Goal: Navigation & Orientation: Find specific page/section

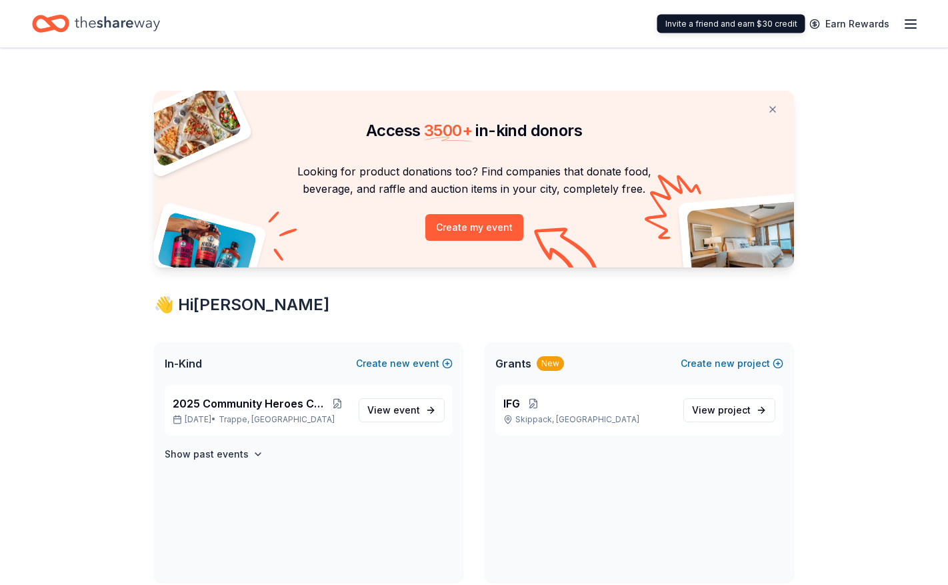
click at [912, 25] on icon "button" at bounding box center [911, 24] width 16 height 16
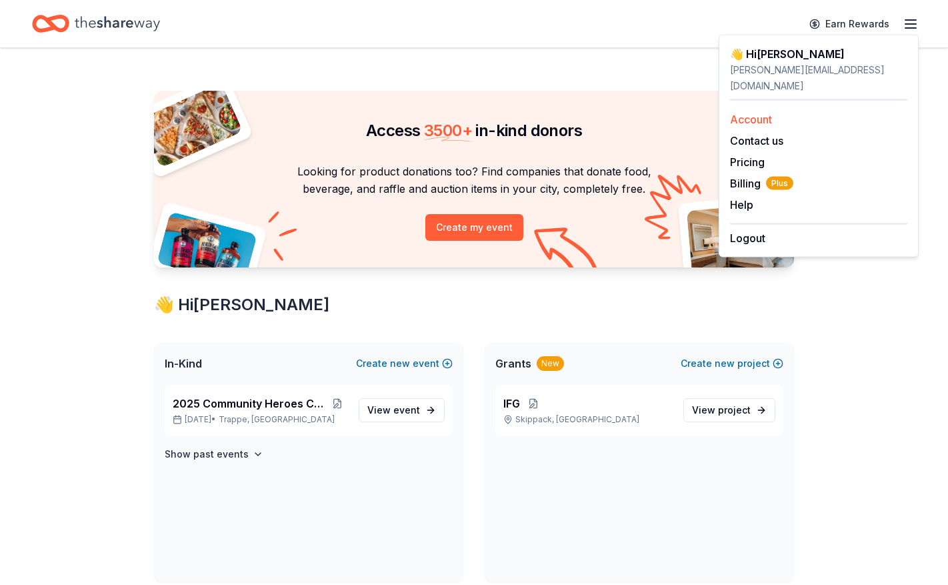
click at [766, 113] on link "Account" at bounding box center [751, 119] width 42 height 13
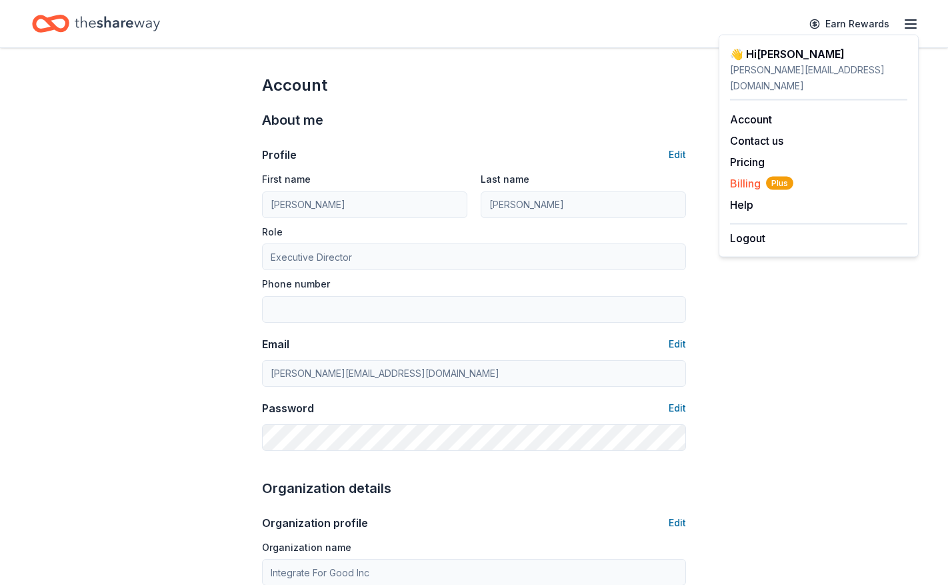
click at [747, 175] on span "Billing Plus" at bounding box center [761, 183] width 63 height 16
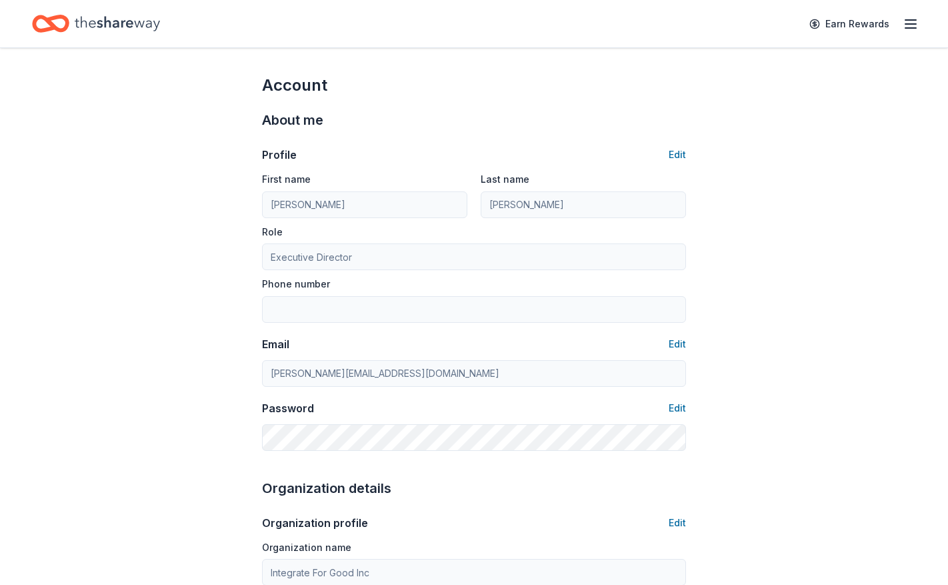
click at [913, 31] on icon "button" at bounding box center [911, 24] width 16 height 16
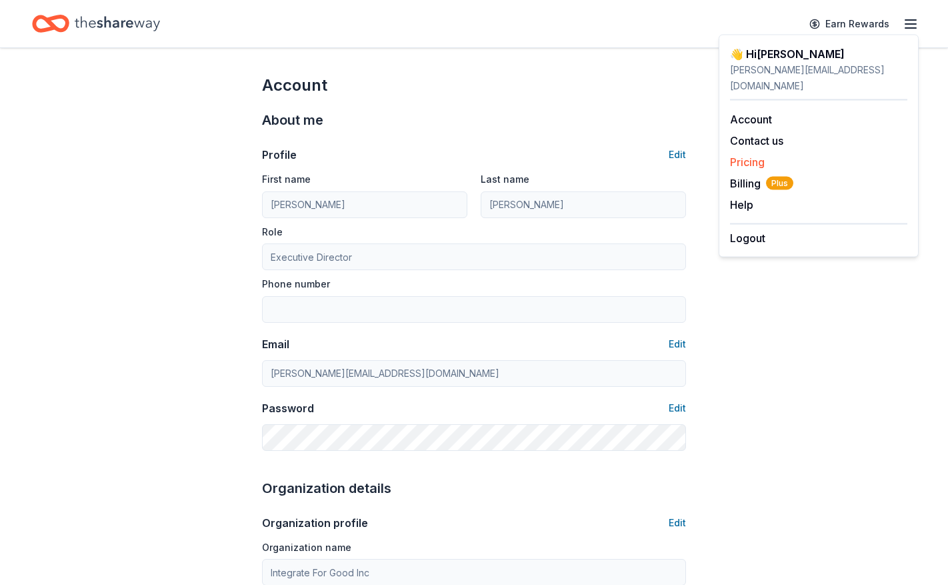
click at [765, 155] on link "Pricing" at bounding box center [747, 161] width 35 height 13
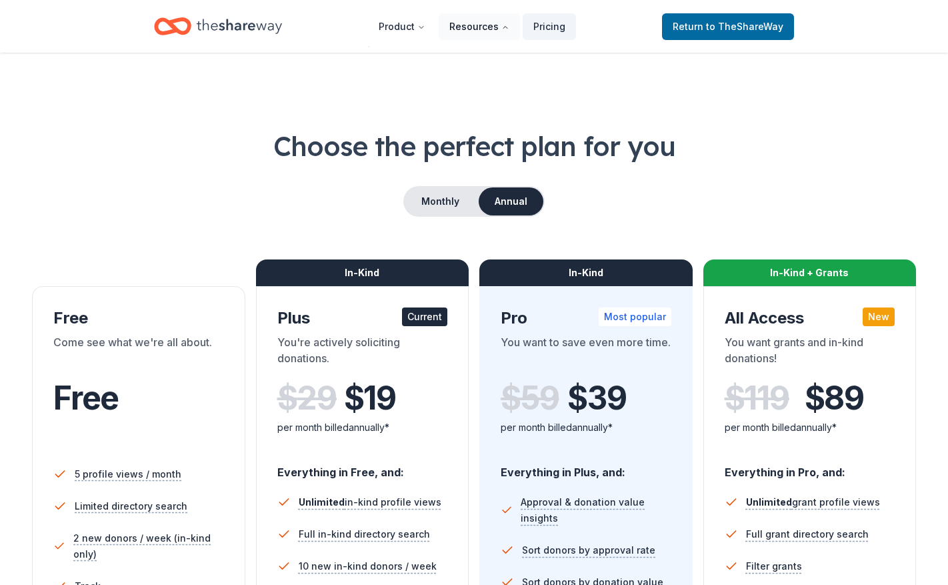
click at [503, 27] on icon "Main" at bounding box center [505, 27] width 8 height 8
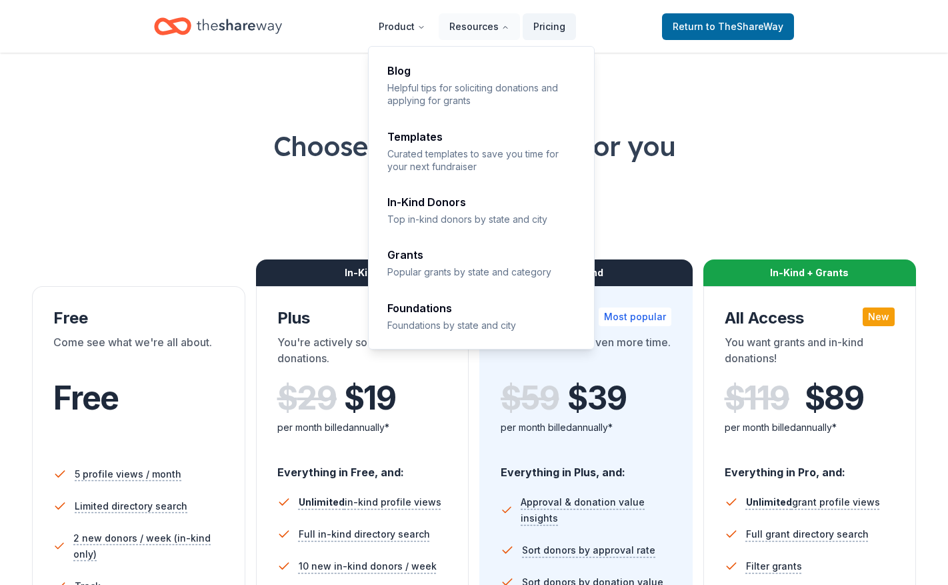
click at [711, 210] on div "Monthly Annual" at bounding box center [474, 201] width 884 height 31
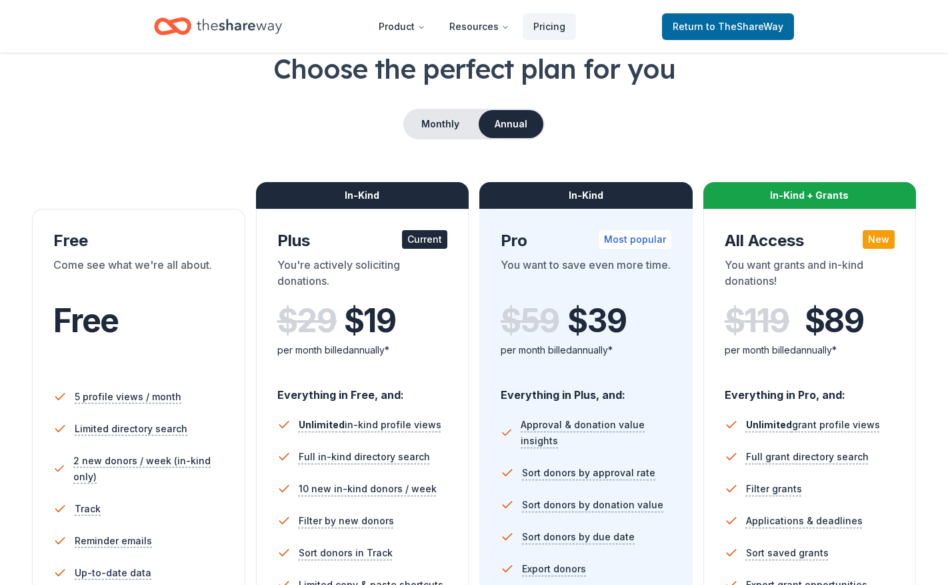
scroll to position [42, 0]
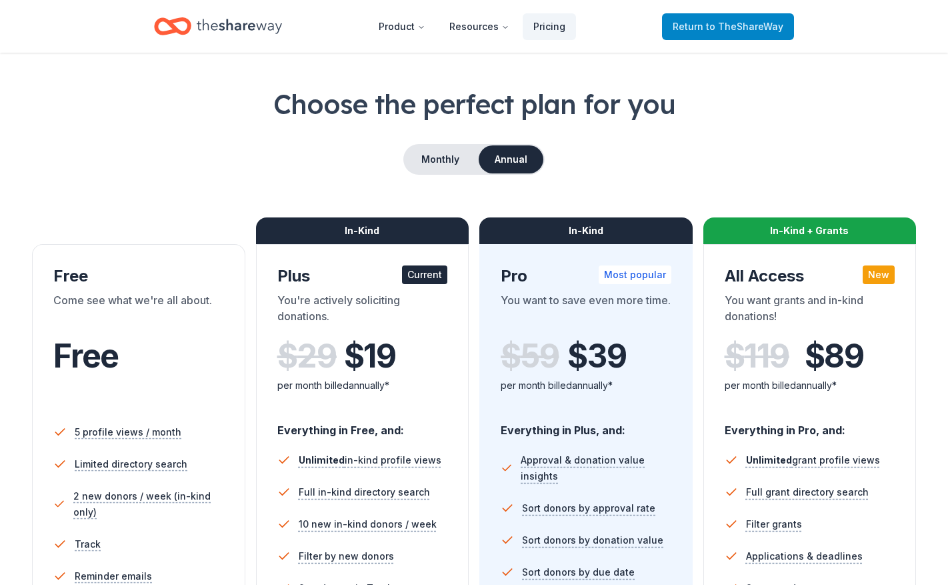
click at [752, 25] on span "to TheShareWay" at bounding box center [744, 26] width 77 height 11
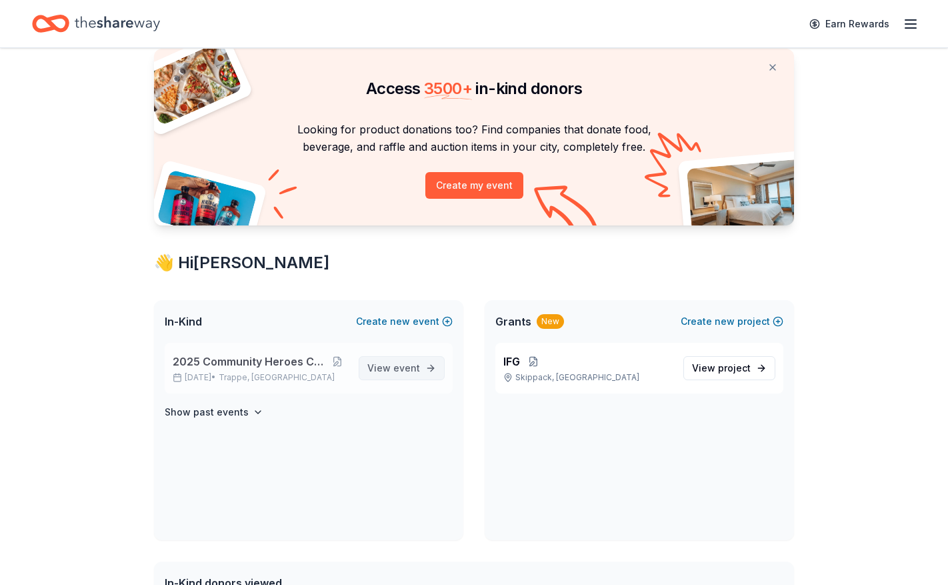
click at [398, 369] on span "event" at bounding box center [406, 367] width 27 height 11
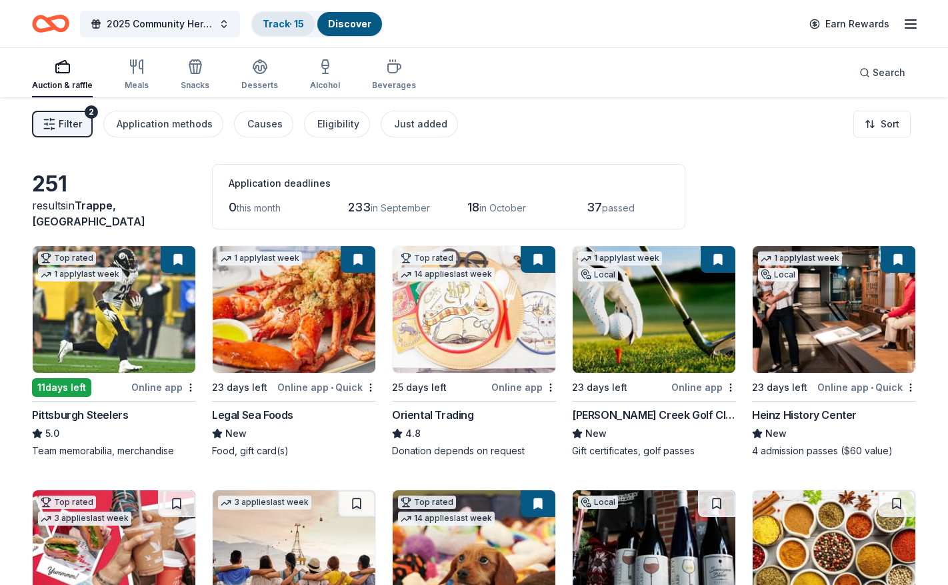
click at [285, 23] on link "Track · 15" at bounding box center [283, 23] width 41 height 11
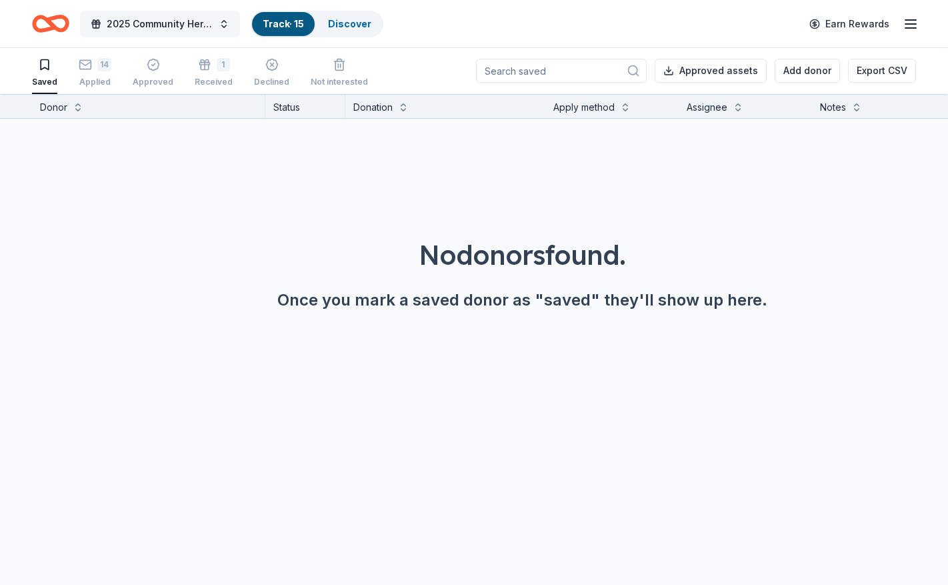
click at [222, 27] on button "2025 Community Heroes Celebration" at bounding box center [160, 24] width 160 height 27
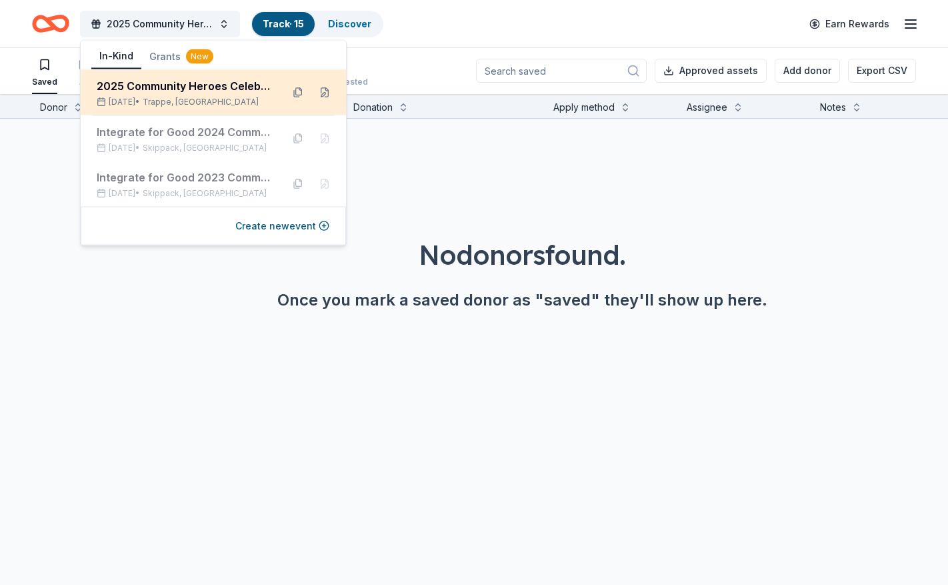
click at [225, 83] on div "2025 Community Heroes Celebration" at bounding box center [184, 86] width 175 height 16
click at [225, 85] on div "2025 Community Heroes Celebration" at bounding box center [184, 86] width 175 height 16
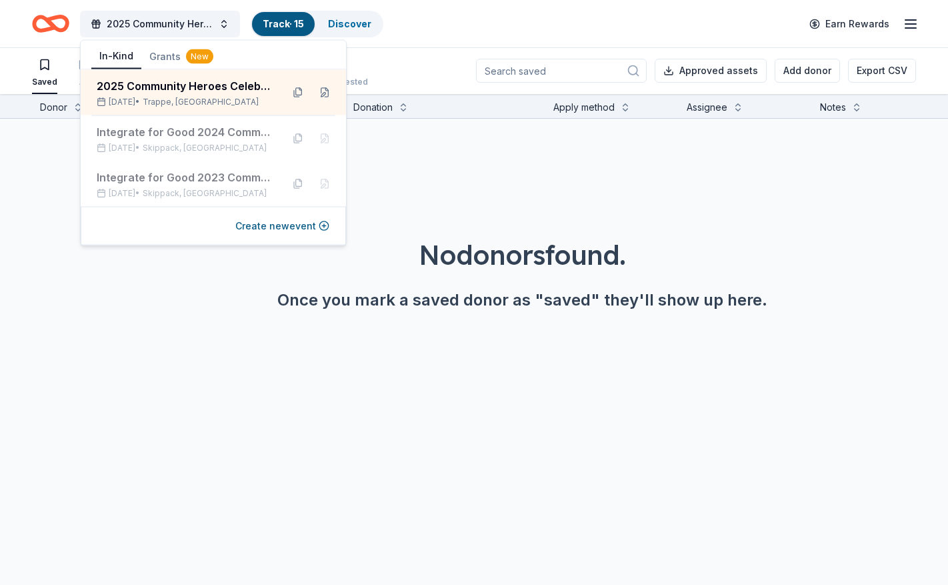
click at [213, 303] on div "Once you mark a saved donor as "saved" they'll show up here." at bounding box center [522, 299] width 884 height 21
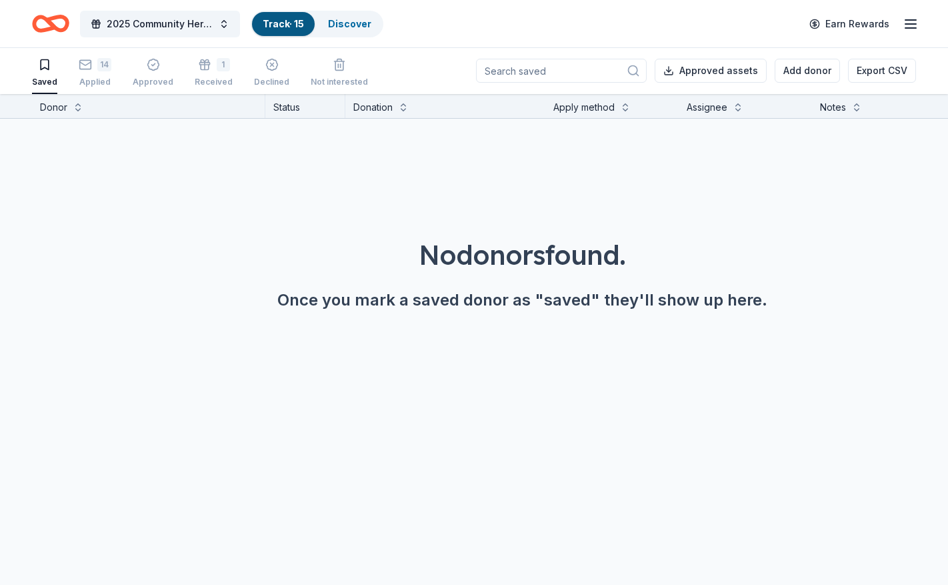
scroll to position [0, 0]
